Goal: Task Accomplishment & Management: Use online tool/utility

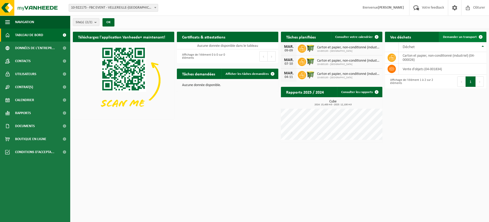
click at [443, 34] on link "Demander un transport" at bounding box center [462, 37] width 47 height 10
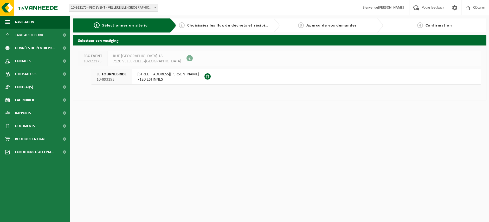
click at [293, 79] on button "LE TOURNEBRIDE 10-893193 RUE GRÉGOIRE JURION 22 7120 ESTINNES" at bounding box center [286, 77] width 390 height 16
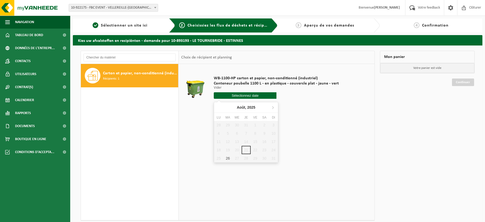
click at [233, 96] on input "text" at bounding box center [245, 95] width 63 height 6
click at [227, 157] on div "26" at bounding box center [227, 158] width 9 height 8
type input "à partir de 2025-08-26"
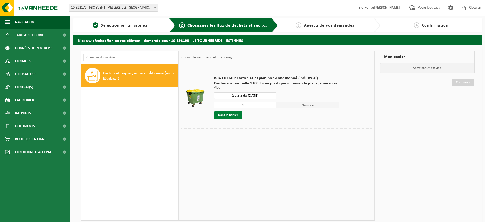
click at [237, 116] on button "Dans le panier" at bounding box center [228, 115] width 28 height 8
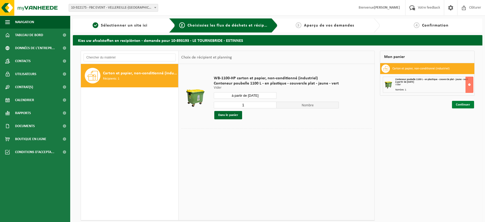
click at [458, 102] on link "Continuer" at bounding box center [463, 105] width 22 height 8
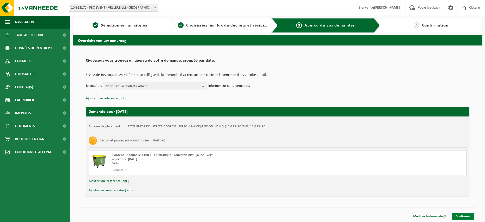
click at [460, 215] on link "Confirmer" at bounding box center [463, 217] width 22 height 8
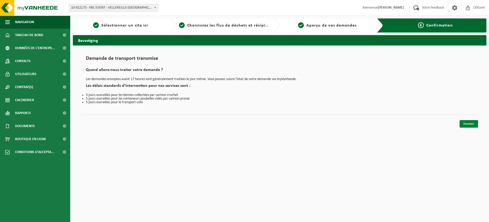
click at [463, 121] on link "Fermer" at bounding box center [468, 124] width 18 height 8
